Goal: Information Seeking & Learning: Understand process/instructions

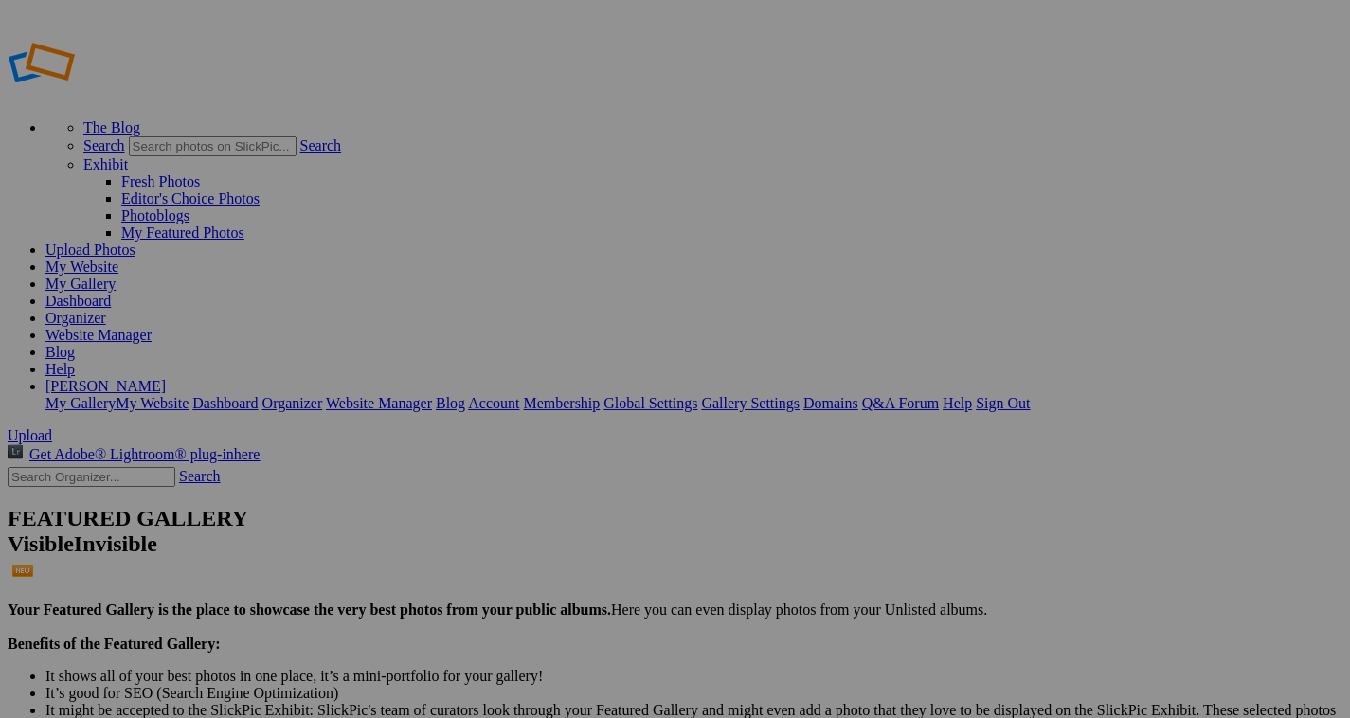
click at [75, 361] on link "Help" at bounding box center [59, 369] width 29 height 16
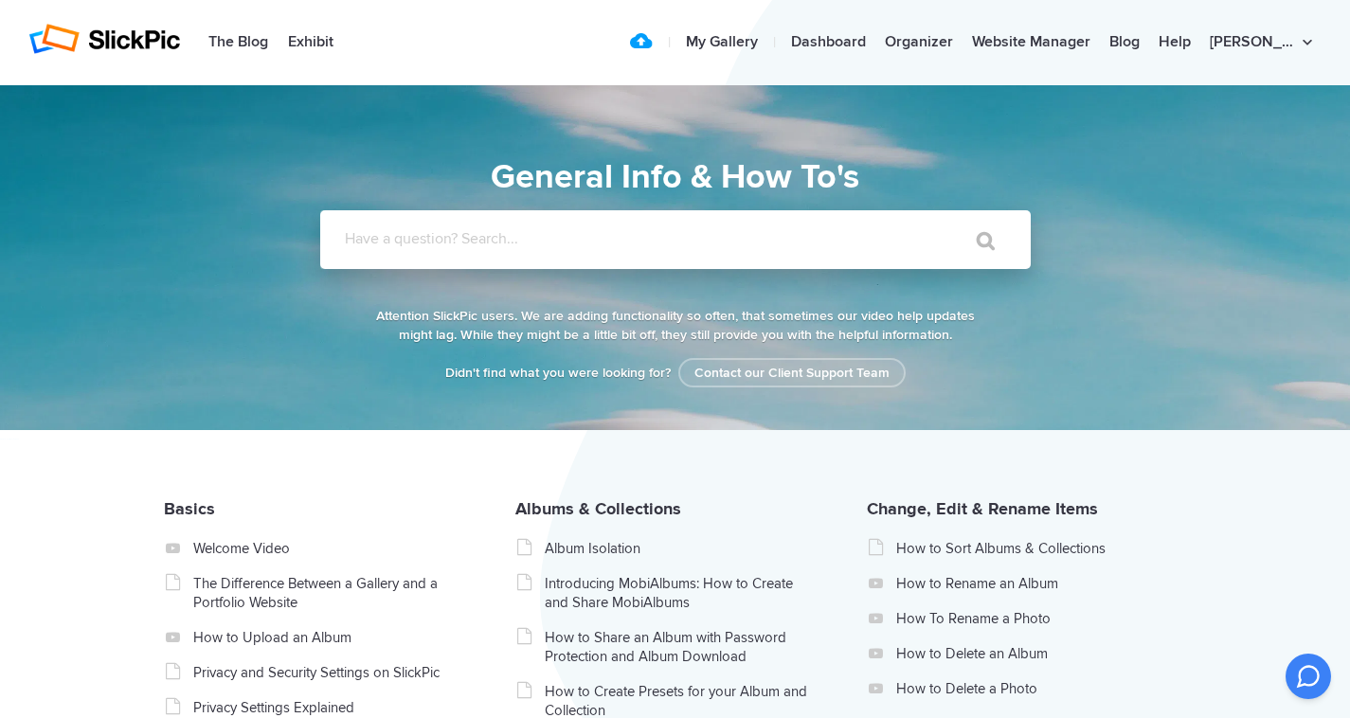
click at [380, 251] on input "Have a question? Search..." at bounding box center [636, 239] width 633 height 59
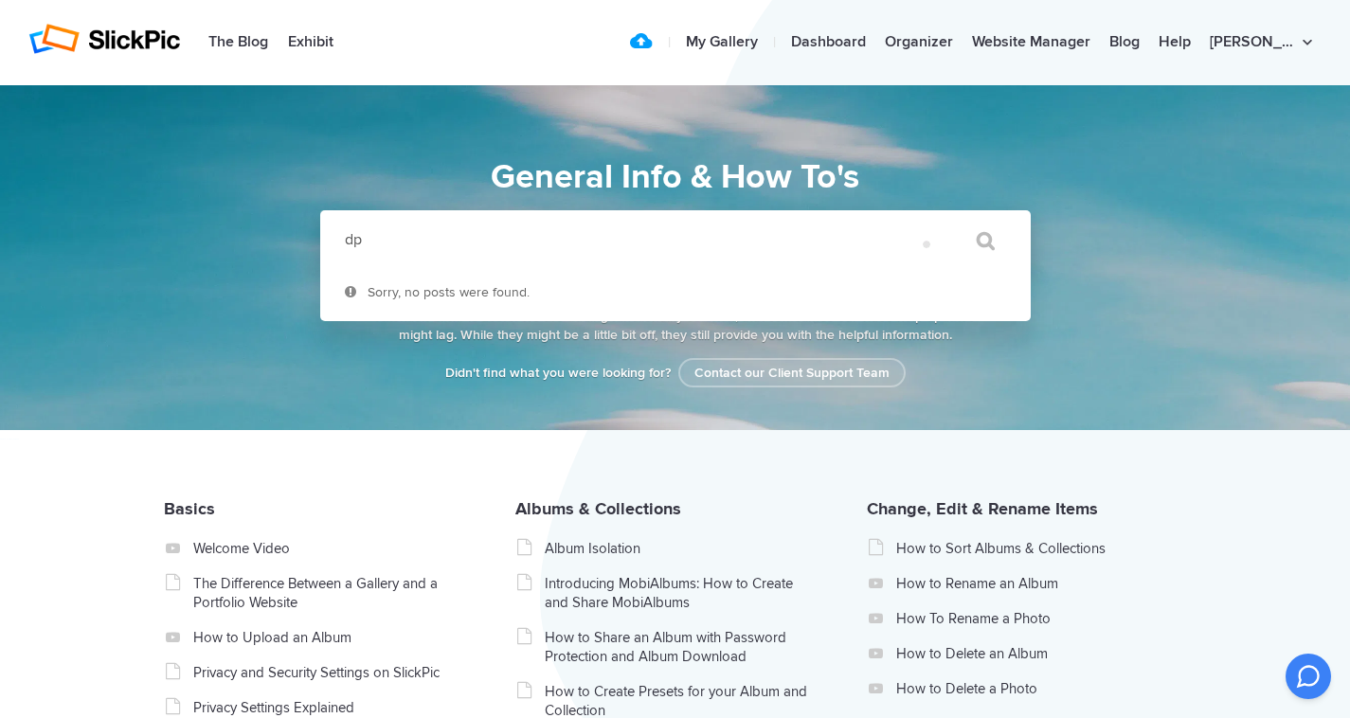
type input "d"
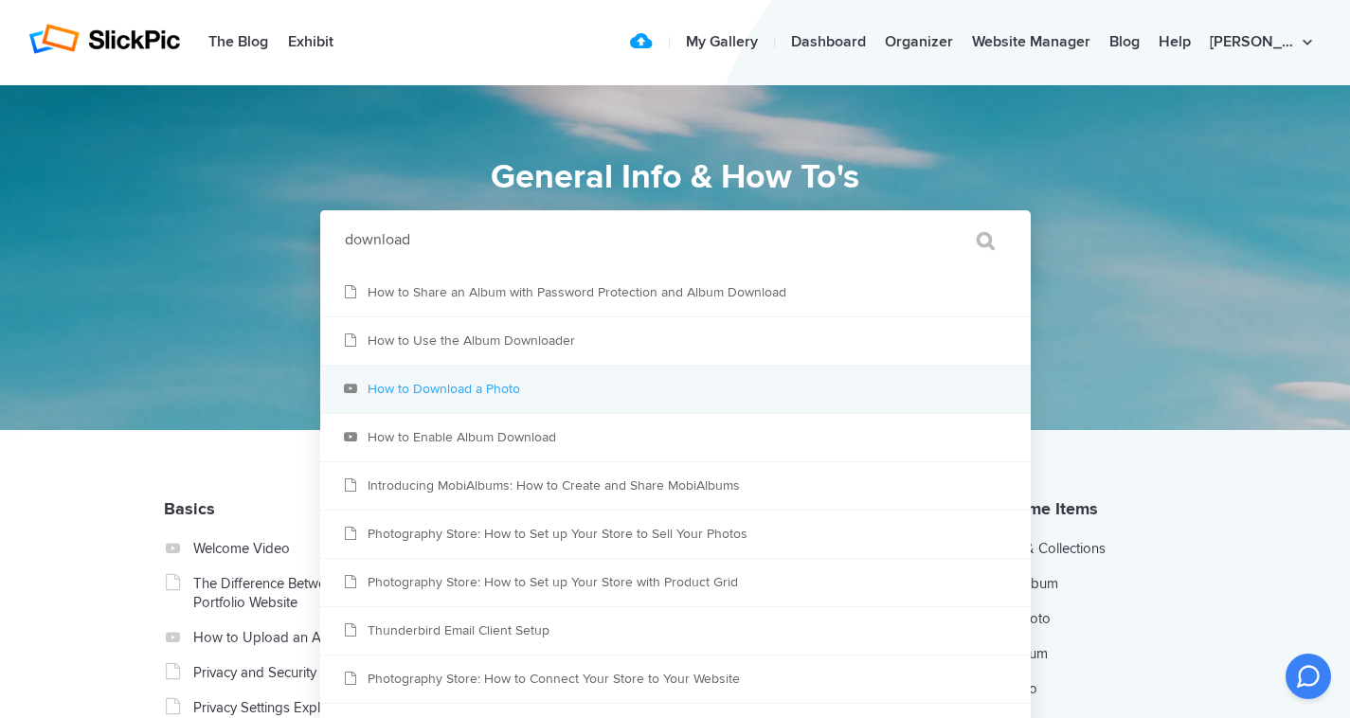
type input "download"
click at [501, 377] on link "How to Download a Photo" at bounding box center [675, 389] width 711 height 47
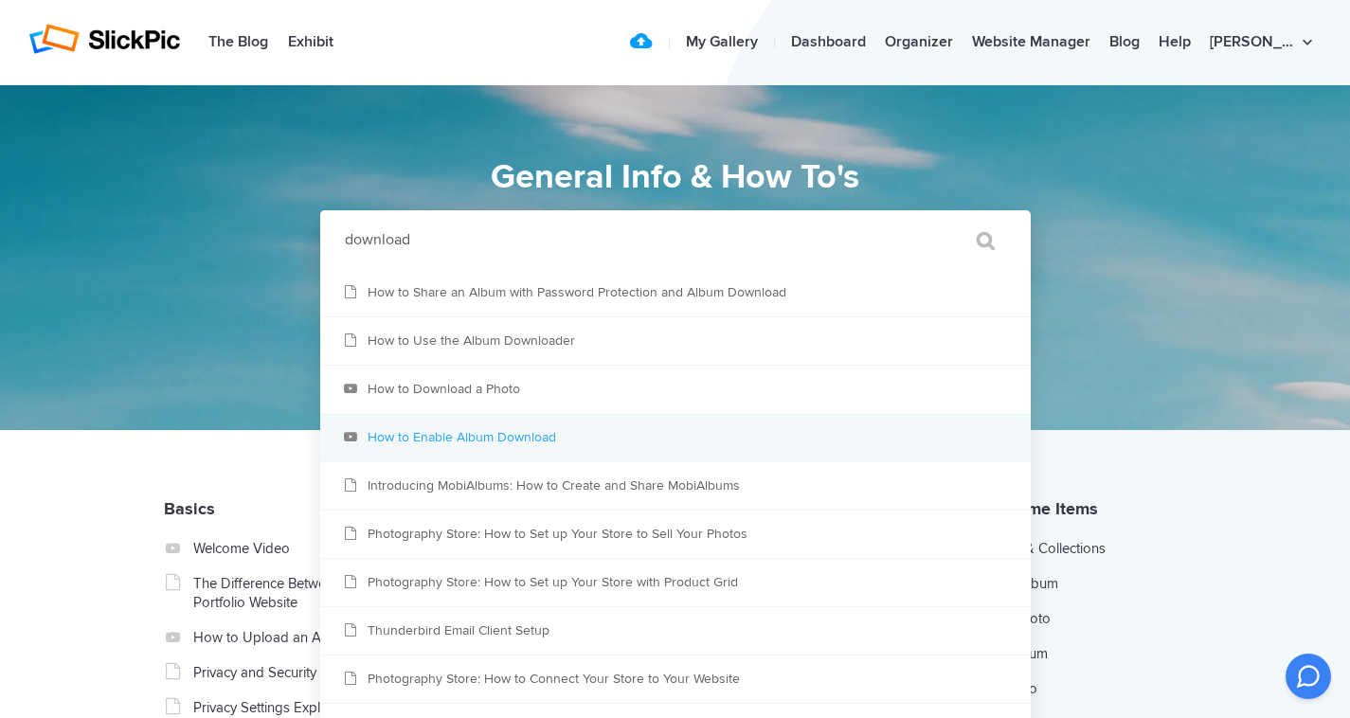
click at [514, 430] on link "How to Enable Album Download" at bounding box center [675, 437] width 711 height 47
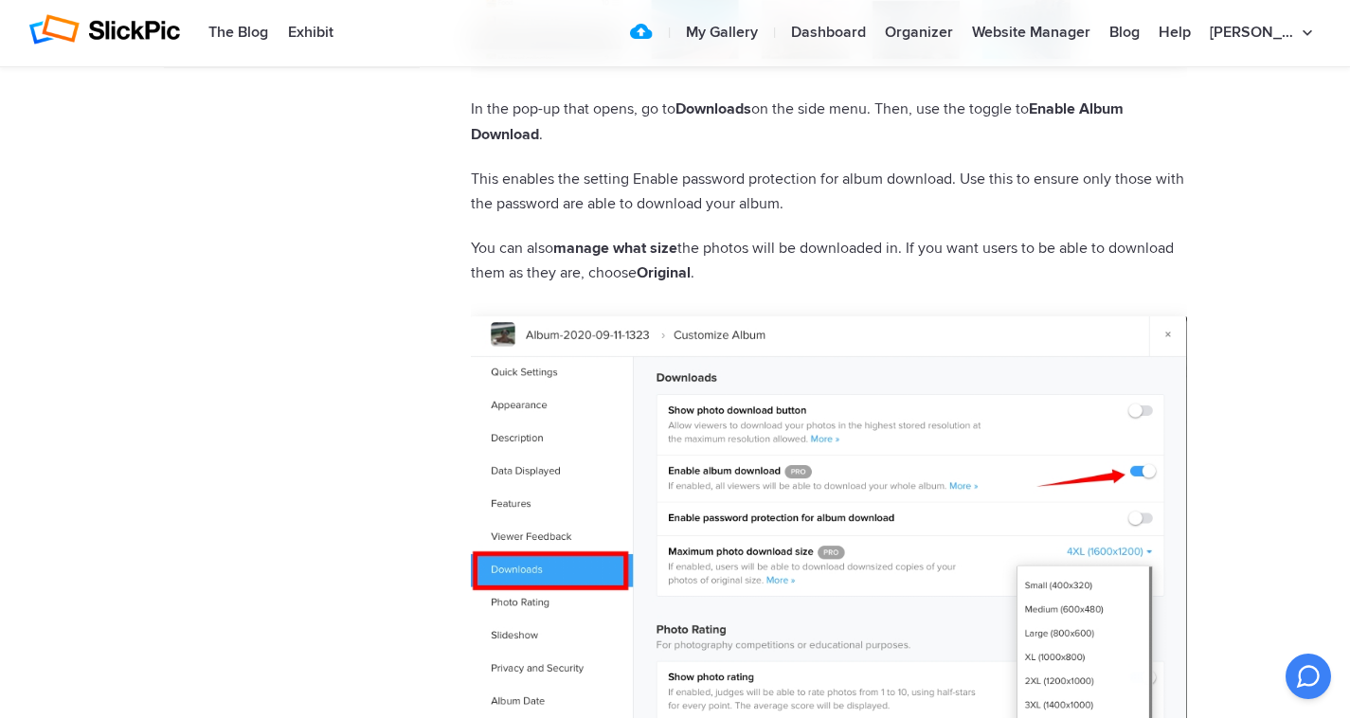
scroll to position [1212, 0]
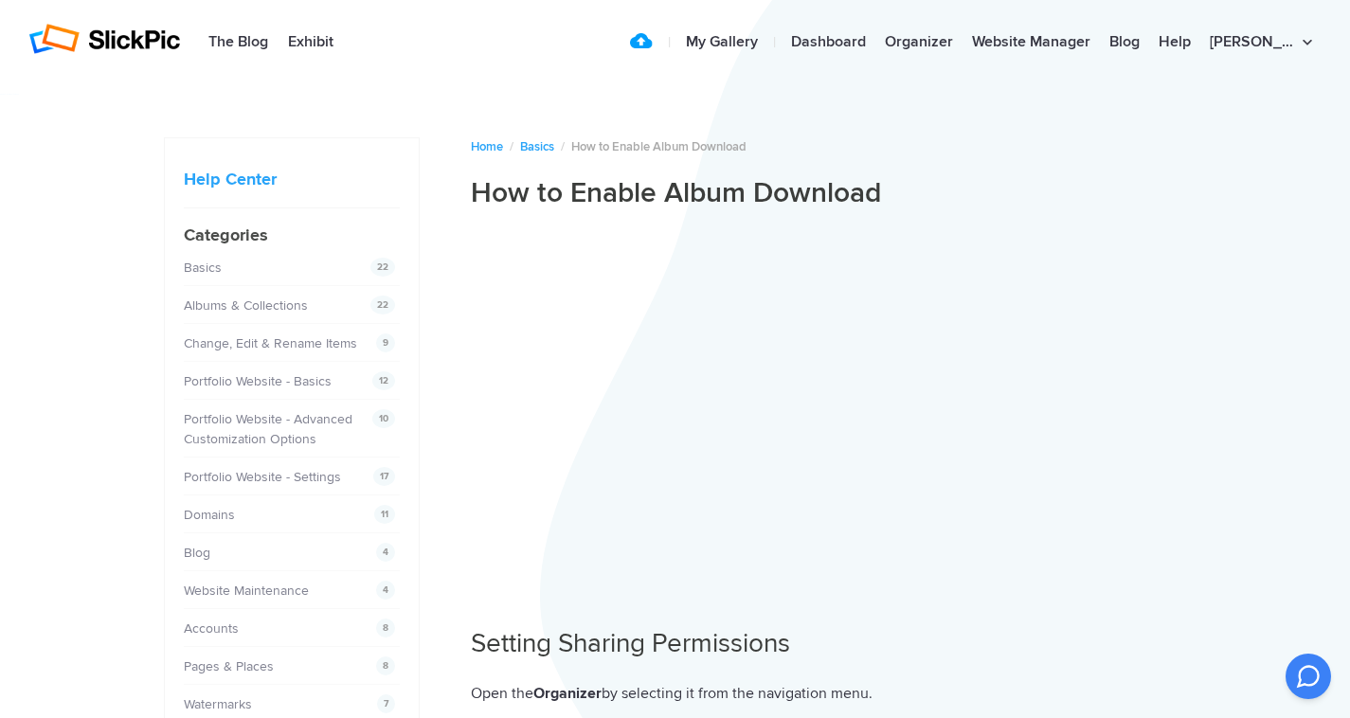
scroll to position [0, 0]
